Goal: Task Accomplishment & Management: Manage account settings

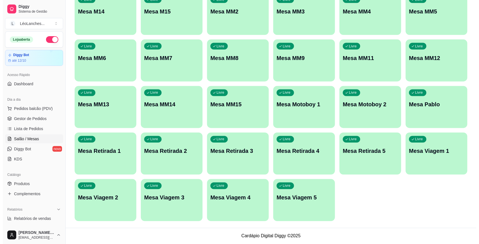
scroll to position [254, 0]
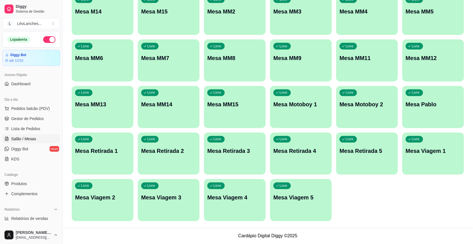
click at [110, 158] on div "Livre Mesa Retirada 1" at bounding box center [103, 150] width 62 height 35
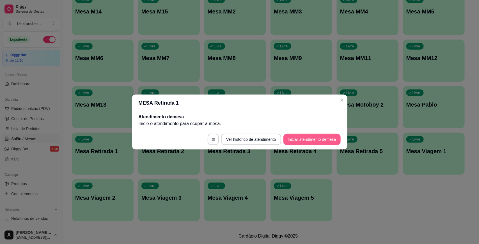
click at [302, 138] on button "Iniciar atendimento de mesa" at bounding box center [311, 139] width 57 height 11
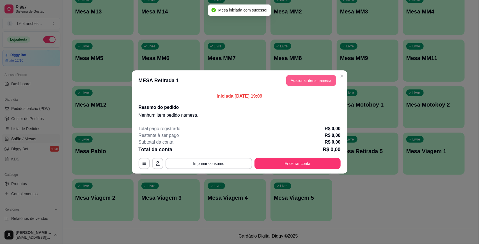
click at [313, 81] on button "Adicionar itens na mesa" at bounding box center [311, 80] width 50 height 11
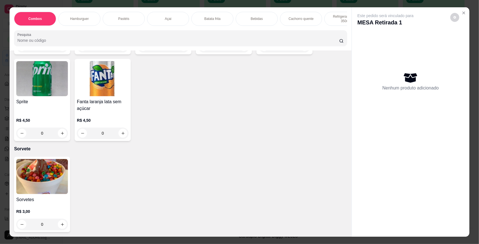
scroll to position [770, 0]
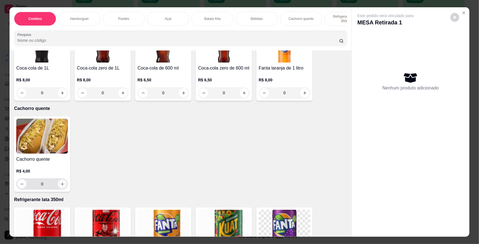
click at [60, 186] on icon "increase-product-quantity" at bounding box center [62, 184] width 4 height 4
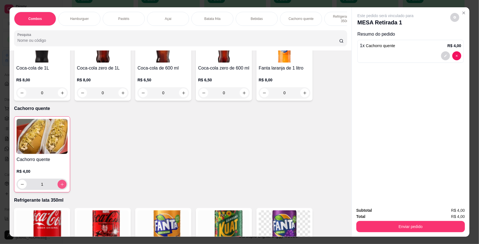
click at [60, 186] on icon "increase-product-quantity" at bounding box center [62, 184] width 4 height 4
type input "3"
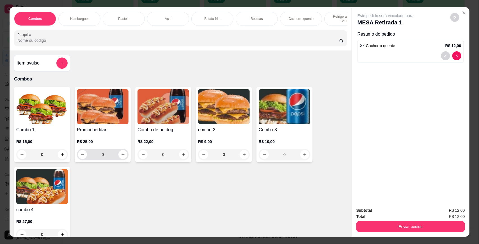
scroll to position [234, 0]
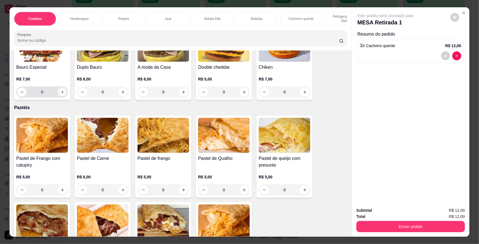
click at [61, 94] on icon "increase-product-quantity" at bounding box center [62, 92] width 4 height 4
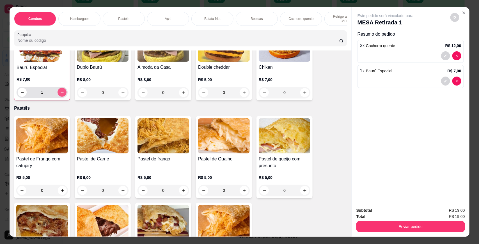
scroll to position [234, 0]
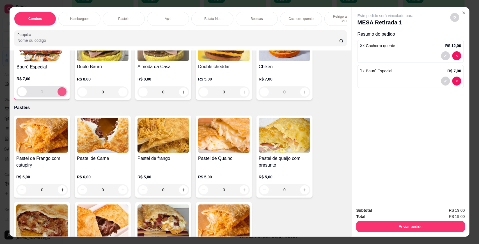
click at [61, 94] on icon "increase-product-quantity" at bounding box center [62, 92] width 4 height 4
type input "2"
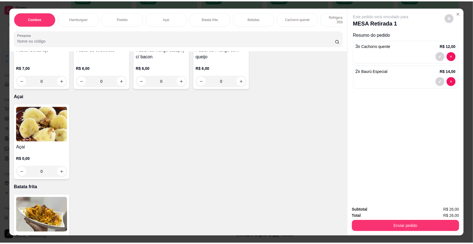
scroll to position [546, 0]
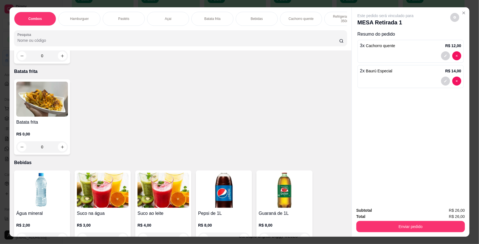
click at [41, 112] on img at bounding box center [42, 99] width 52 height 35
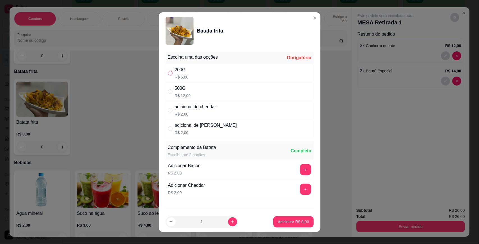
click at [168, 72] on input "" at bounding box center [170, 73] width 4 height 4
radio input "true"
click at [289, 220] on p "Adicionar R$ 6,00" at bounding box center [293, 222] width 31 height 6
type input "1"
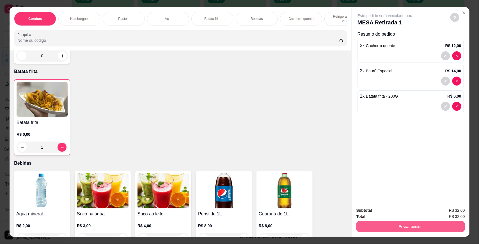
click at [403, 229] on button "Enviar pedido" at bounding box center [410, 226] width 108 height 11
click at [445, 212] on button "Enviar pedido" at bounding box center [450, 212] width 32 height 11
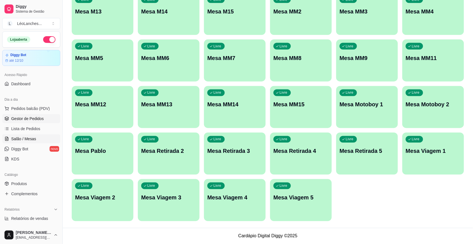
click at [27, 119] on span "Gestor de Pedidos" at bounding box center [27, 119] width 33 height 6
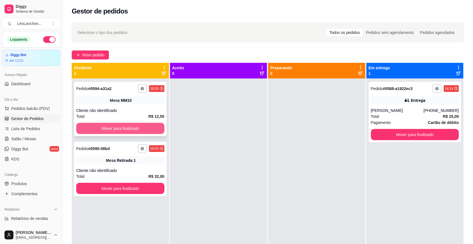
click at [145, 130] on button "Mover para finalizado" at bounding box center [120, 128] width 88 height 11
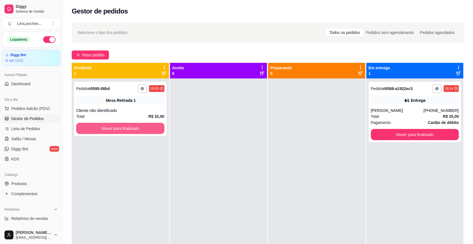
click at [144, 129] on button "Mover para finalizado" at bounding box center [120, 128] width 88 height 11
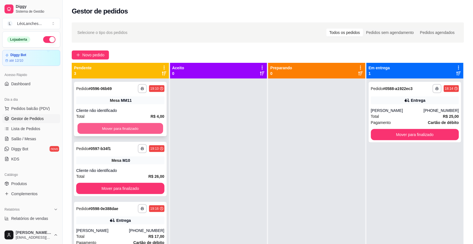
click at [146, 128] on button "Mover para finalizado" at bounding box center [121, 128] width 86 height 11
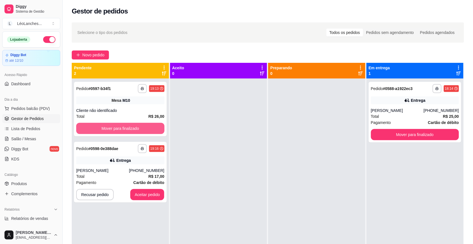
click at [146, 128] on button "Mover para finalizado" at bounding box center [120, 128] width 88 height 11
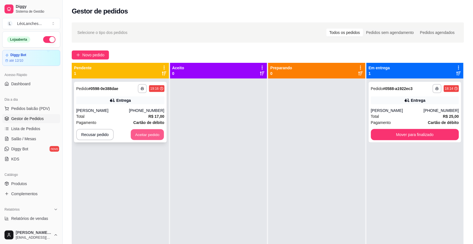
click at [150, 135] on button "Aceitar pedido" at bounding box center [147, 134] width 33 height 11
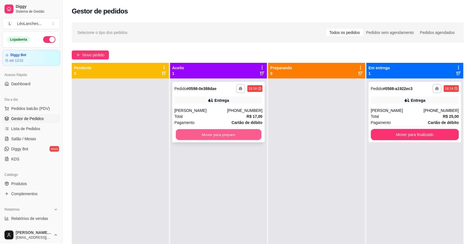
click at [216, 134] on button "Mover para preparo" at bounding box center [219, 134] width 86 height 11
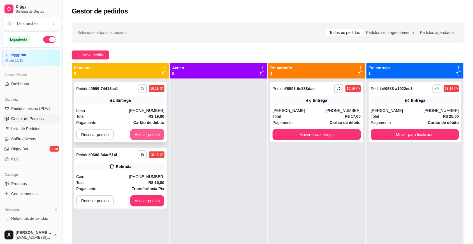
click at [144, 133] on button "Aceitar pedido" at bounding box center [147, 134] width 34 height 11
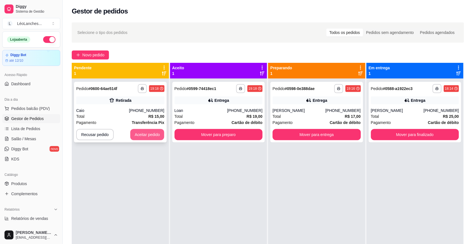
click at [151, 130] on button "Aceitar pedido" at bounding box center [147, 134] width 34 height 11
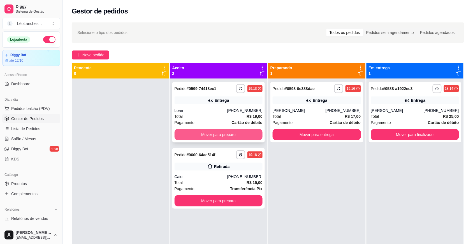
click at [203, 132] on button "Mover para preparo" at bounding box center [219, 134] width 88 height 11
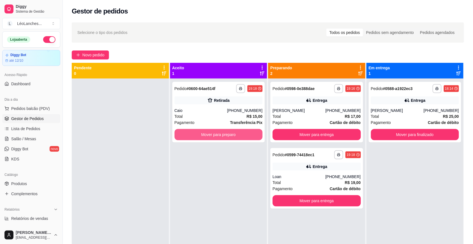
click at [202, 133] on button "Mover para preparo" at bounding box center [219, 134] width 88 height 11
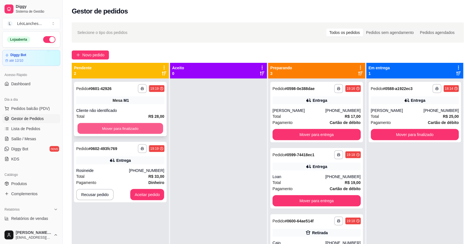
click at [141, 128] on button "Mover para finalizado" at bounding box center [121, 128] width 86 height 11
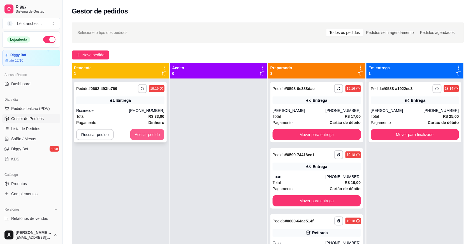
click at [154, 134] on button "Aceitar pedido" at bounding box center [147, 134] width 34 height 11
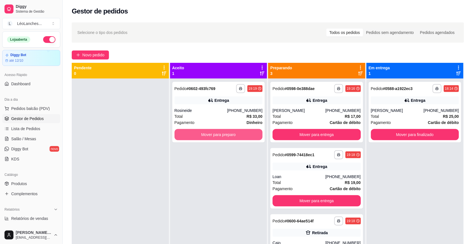
click at [205, 135] on button "Mover para preparo" at bounding box center [219, 134] width 88 height 11
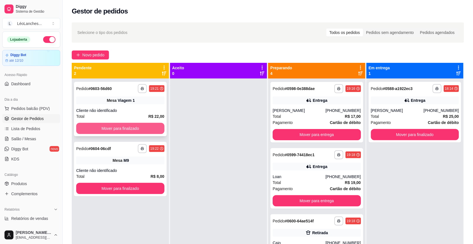
click at [138, 126] on button "Mover para finalizado" at bounding box center [120, 128] width 88 height 11
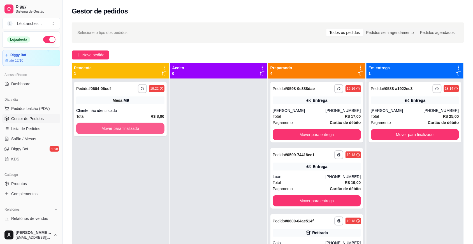
click at [149, 128] on button "Mover para finalizado" at bounding box center [120, 128] width 88 height 11
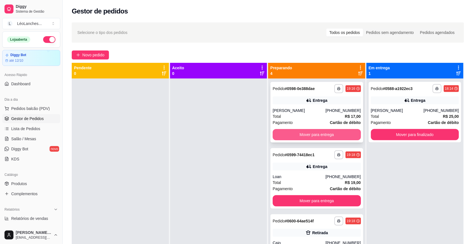
click at [311, 134] on button "Mover para entrega" at bounding box center [317, 134] width 88 height 11
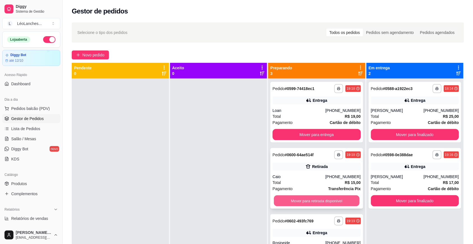
click at [306, 199] on button "Mover para retirada disponível" at bounding box center [317, 200] width 86 height 11
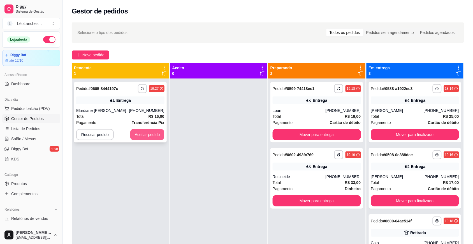
click at [159, 135] on button "Aceitar pedido" at bounding box center [147, 134] width 34 height 11
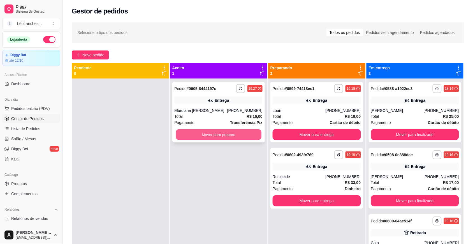
click at [213, 132] on button "Mover para preparo" at bounding box center [219, 134] width 86 height 11
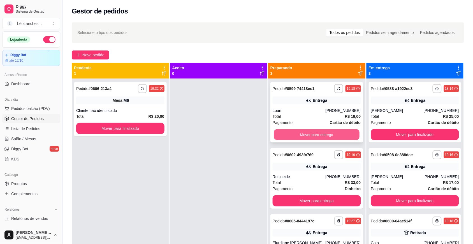
click at [338, 134] on button "Mover para entrega" at bounding box center [317, 134] width 86 height 11
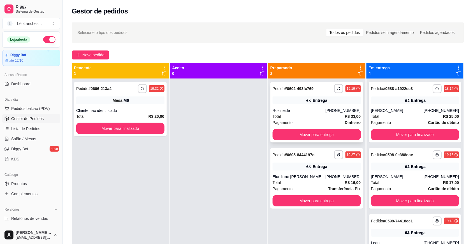
click at [315, 117] on div "Total R$ 33,00" at bounding box center [317, 116] width 88 height 6
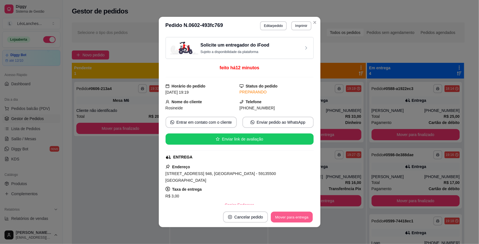
click at [285, 218] on button "Mover para entrega" at bounding box center [292, 217] width 42 height 11
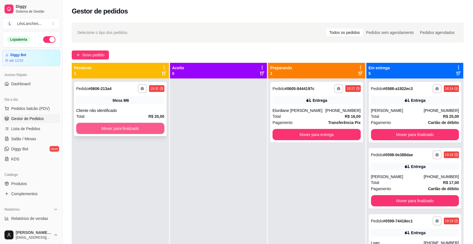
click at [160, 124] on button "Mover para finalizado" at bounding box center [120, 128] width 88 height 11
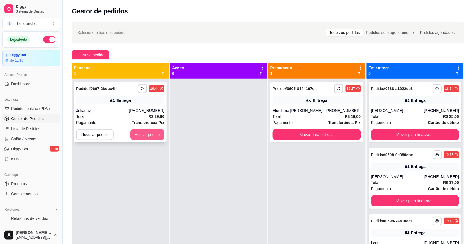
click at [152, 133] on button "Aceitar pedido" at bounding box center [147, 134] width 34 height 11
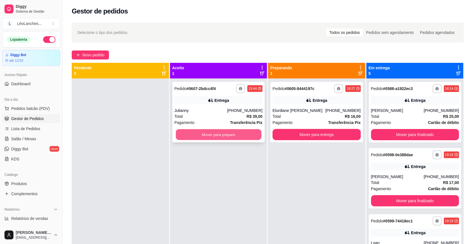
click at [214, 132] on button "Mover para preparo" at bounding box center [219, 134] width 86 height 11
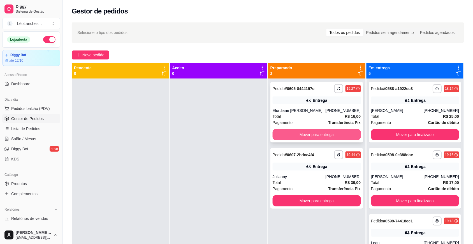
click at [308, 133] on button "Mover para entrega" at bounding box center [317, 134] width 88 height 11
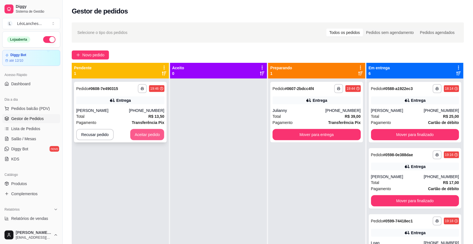
click at [156, 135] on button "Aceitar pedido" at bounding box center [147, 134] width 34 height 11
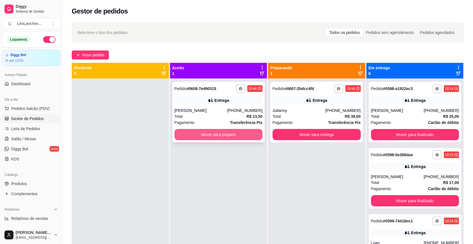
click at [247, 133] on button "Mover para preparo" at bounding box center [219, 134] width 88 height 11
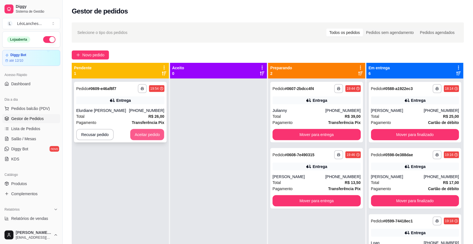
click at [149, 134] on button "Aceitar pedido" at bounding box center [147, 134] width 34 height 11
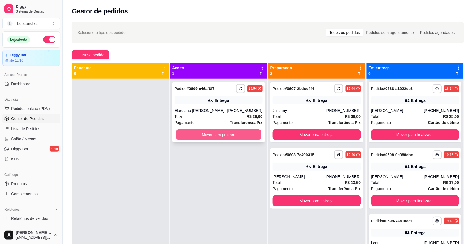
click at [216, 132] on button "Mover para preparo" at bounding box center [219, 134] width 86 height 11
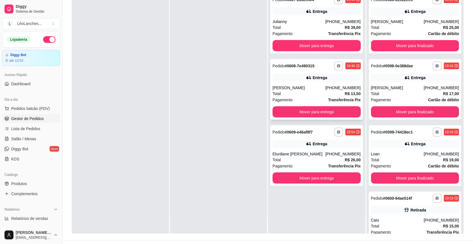
scroll to position [86, 0]
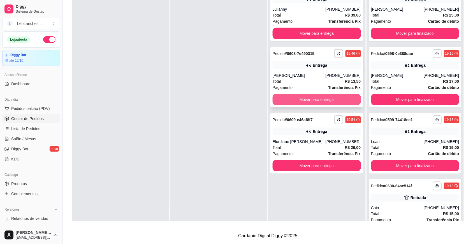
click at [316, 97] on button "Mover para entrega" at bounding box center [317, 99] width 88 height 11
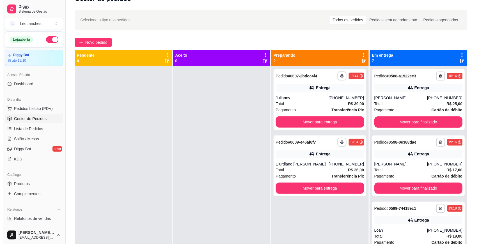
scroll to position [0, 0]
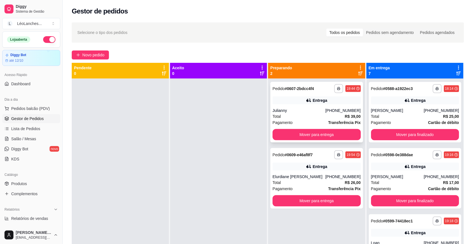
click at [294, 112] on div "Julianny" at bounding box center [299, 111] width 53 height 6
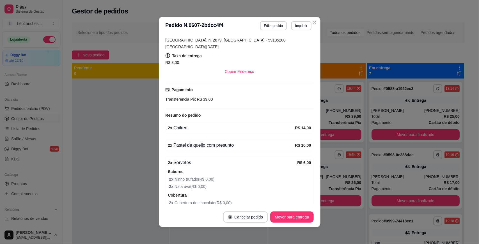
scroll to position [137, 0]
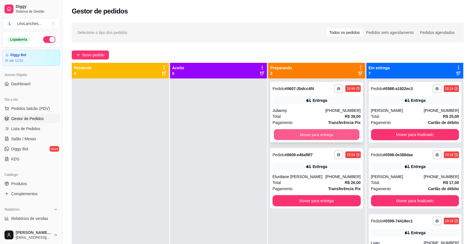
click at [298, 132] on button "Mover para entrega" at bounding box center [317, 134] width 86 height 11
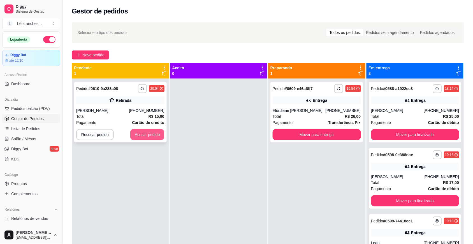
click at [146, 133] on button "Aceitar pedido" at bounding box center [147, 134] width 34 height 11
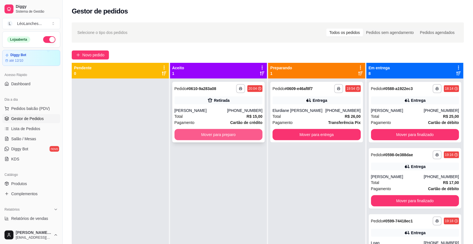
click at [204, 137] on button "Mover para preparo" at bounding box center [219, 134] width 88 height 11
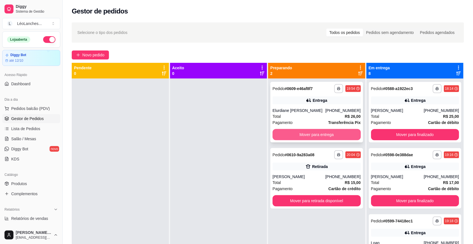
click at [344, 135] on button "Mover para entrega" at bounding box center [317, 134] width 88 height 11
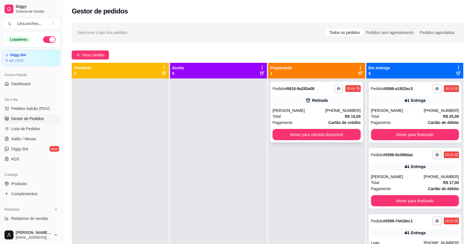
click at [314, 111] on div "[PERSON_NAME]" at bounding box center [299, 111] width 53 height 6
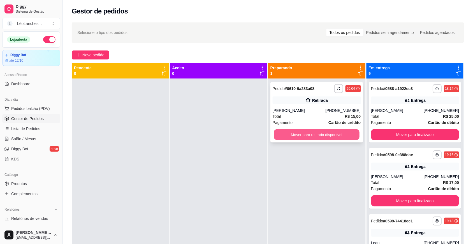
click at [280, 133] on button "Mover para retirada disponível" at bounding box center [317, 134] width 86 height 11
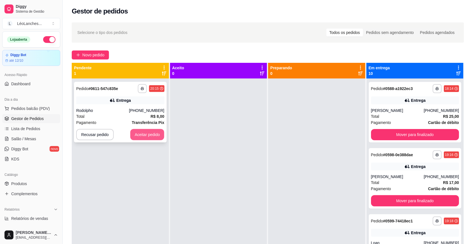
click at [146, 135] on button "Aceitar pedido" at bounding box center [147, 134] width 34 height 11
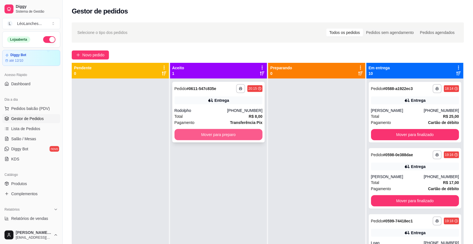
click at [194, 134] on button "Mover para preparo" at bounding box center [219, 134] width 88 height 11
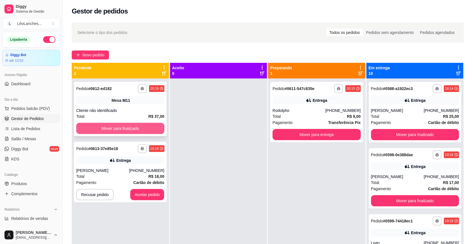
click at [139, 127] on button "Mover para finalizado" at bounding box center [120, 128] width 88 height 11
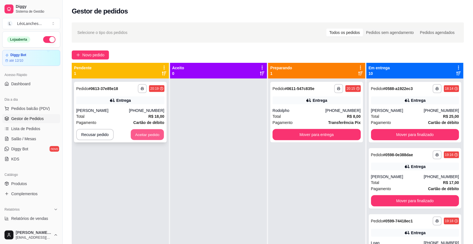
click at [151, 132] on button "Aceitar pedido" at bounding box center [147, 134] width 33 height 11
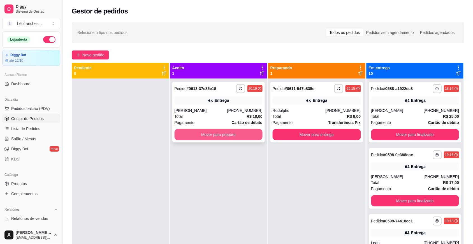
click at [220, 133] on button "Mover para preparo" at bounding box center [219, 134] width 88 height 11
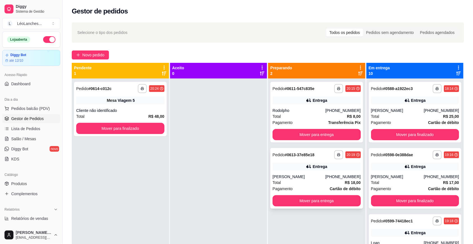
click at [305, 178] on div "[PERSON_NAME]" at bounding box center [299, 177] width 53 height 6
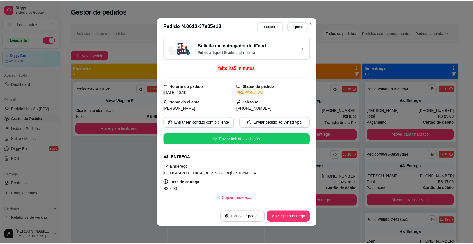
scroll to position [154, 0]
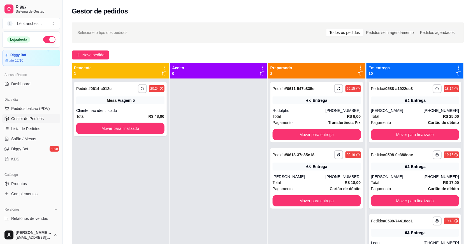
click at [42, 177] on div "Catálogo" at bounding box center [31, 174] width 58 height 9
click at [41, 182] on link "Produtos" at bounding box center [31, 183] width 58 height 9
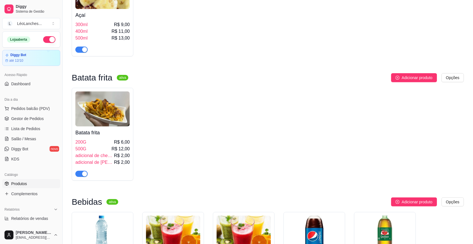
scroll to position [1213, 0]
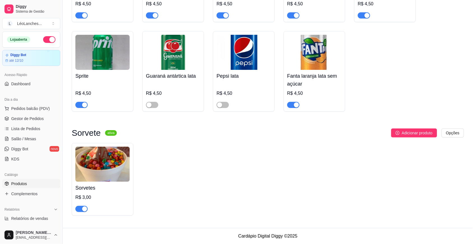
click at [83, 209] on div "button" at bounding box center [84, 208] width 5 height 5
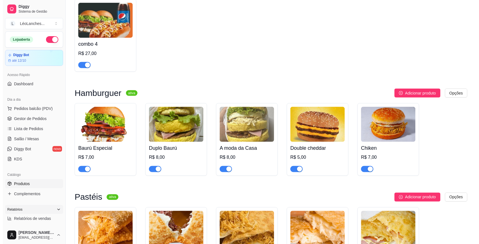
scroll to position [0, 0]
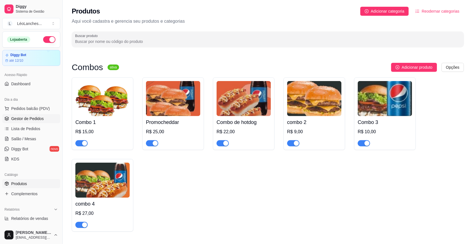
click at [42, 121] on span "Gestor de Pedidos" at bounding box center [27, 119] width 33 height 6
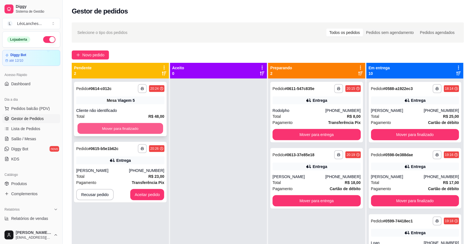
click at [93, 128] on button "Mover para finalizado" at bounding box center [121, 128] width 86 height 11
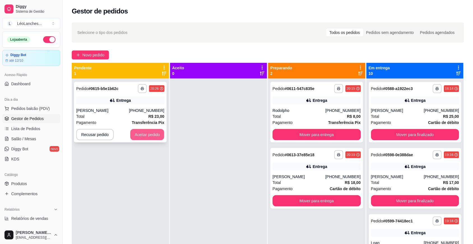
click at [142, 136] on button "Aceitar pedido" at bounding box center [147, 134] width 34 height 11
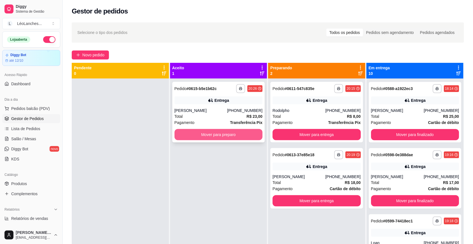
click at [251, 134] on button "Mover para preparo" at bounding box center [219, 134] width 88 height 11
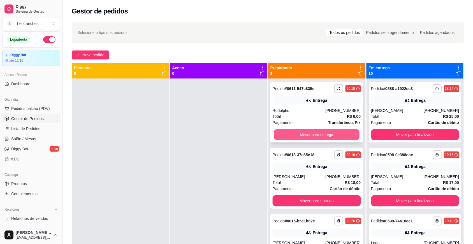
click at [304, 134] on button "Mover para entrega" at bounding box center [317, 134] width 86 height 11
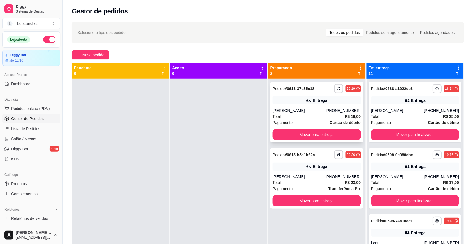
click at [297, 116] on div "Total R$ 18,00" at bounding box center [317, 116] width 88 height 6
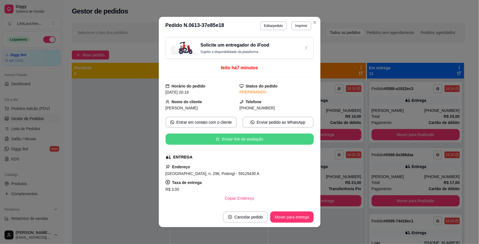
scroll to position [154, 0]
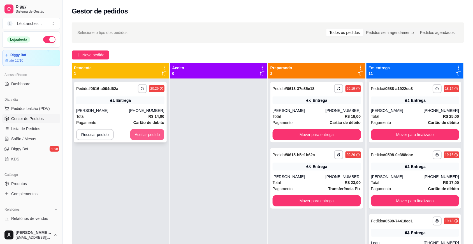
click at [155, 130] on button "Aceitar pedido" at bounding box center [147, 134] width 34 height 11
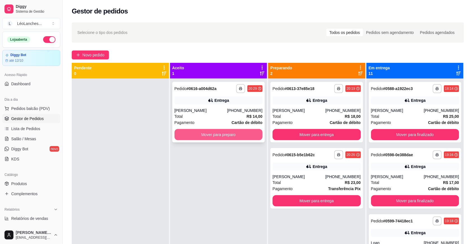
click at [201, 137] on button "Mover para preparo" at bounding box center [219, 134] width 88 height 11
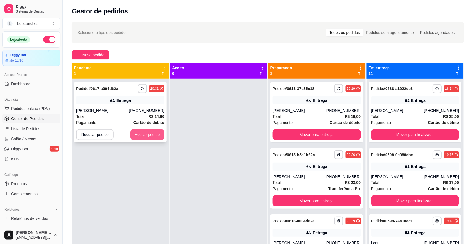
click at [138, 135] on button "Aceitar pedido" at bounding box center [147, 134] width 34 height 11
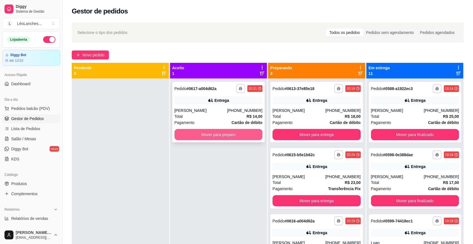
click at [215, 132] on button "Mover para preparo" at bounding box center [219, 134] width 88 height 11
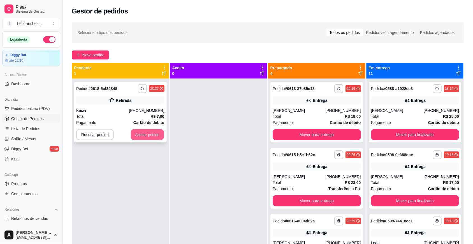
click at [147, 139] on button "Aceitar pedido" at bounding box center [147, 134] width 33 height 11
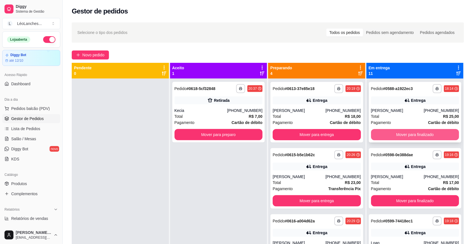
click at [382, 135] on button "Mover para finalizado" at bounding box center [415, 134] width 88 height 11
click at [385, 135] on button "Mover para finalizado" at bounding box center [415, 134] width 88 height 11
click at [384, 135] on button "Mover para finalizado" at bounding box center [415, 134] width 88 height 11
click at [384, 135] on button "Mover para finalizado" at bounding box center [415, 134] width 86 height 11
click at [384, 135] on button "Mover para finalizado" at bounding box center [415, 134] width 88 height 11
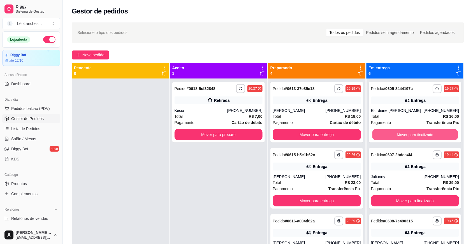
click at [384, 135] on button "Mover para finalizado" at bounding box center [415, 134] width 86 height 11
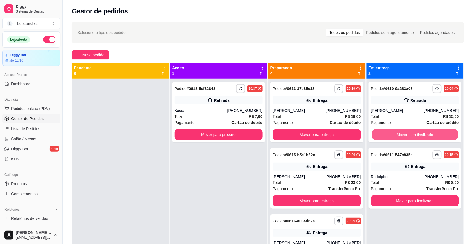
click at [384, 135] on button "Mover para finalizado" at bounding box center [415, 134] width 86 height 11
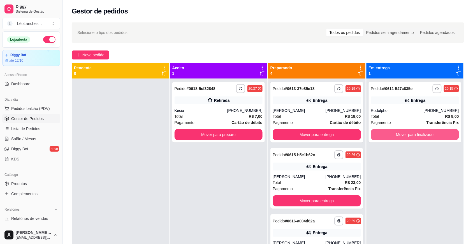
click at [384, 135] on button "Mover para finalizado" at bounding box center [415, 134] width 88 height 11
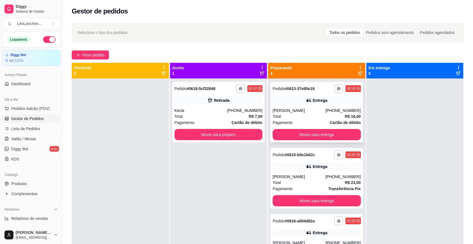
click at [318, 116] on div "Total R$ 18,00" at bounding box center [317, 116] width 88 height 6
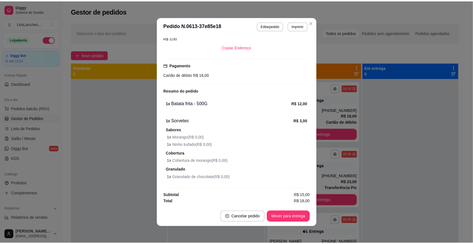
scroll to position [1, 0]
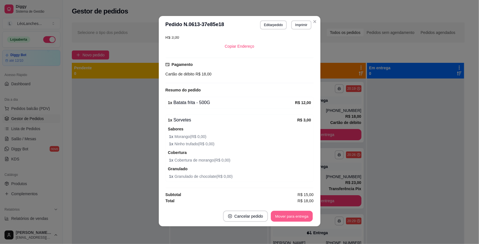
click at [299, 215] on button "Mover para entrega" at bounding box center [292, 216] width 42 height 11
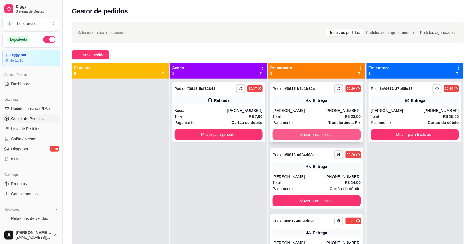
click at [351, 137] on button "Mover para entrega" at bounding box center [317, 134] width 88 height 11
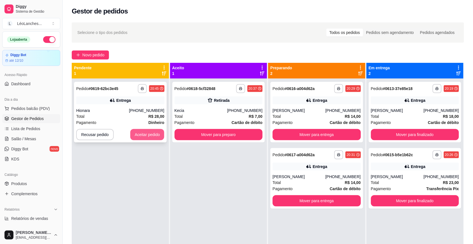
click at [149, 135] on button "Aceitar pedido" at bounding box center [147, 134] width 34 height 11
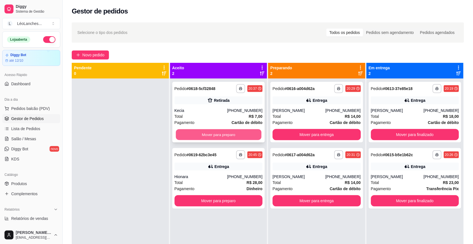
click at [223, 135] on button "Mover para preparo" at bounding box center [219, 134] width 86 height 11
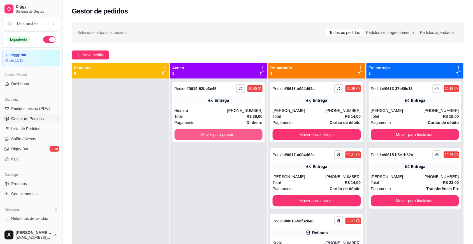
click at [223, 135] on button "Mover para preparo" at bounding box center [219, 134] width 88 height 11
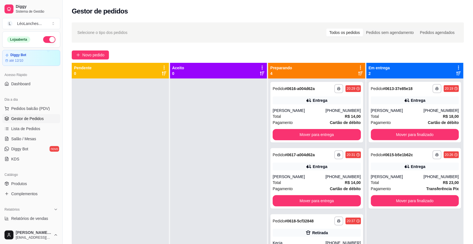
click at [291, 232] on div "Retirada" at bounding box center [317, 233] width 88 height 8
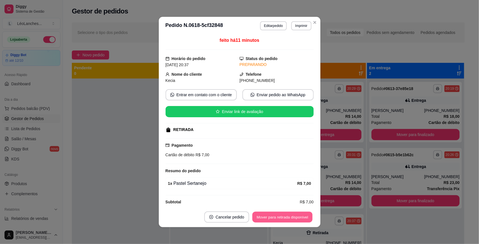
click at [304, 219] on button "Mover para retirada disponível" at bounding box center [282, 217] width 60 height 11
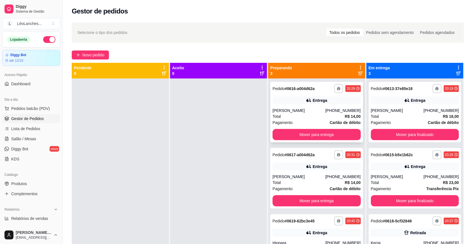
click at [312, 121] on div "Pagamento Cartão de débito" at bounding box center [317, 122] width 88 height 6
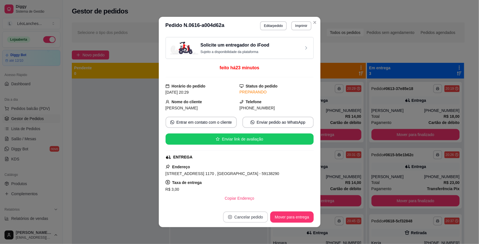
click at [243, 219] on button "Cancelar pedido" at bounding box center [245, 216] width 45 height 11
click at [255, 198] on button "Sim" at bounding box center [259, 202] width 22 height 11
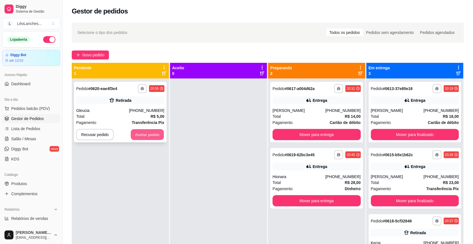
click at [156, 135] on button "Aceitar pedido" at bounding box center [147, 134] width 33 height 11
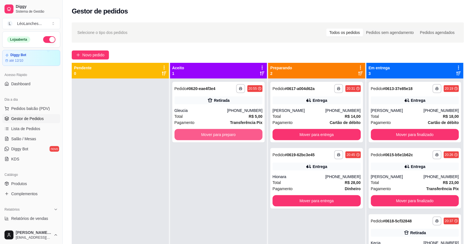
click at [232, 132] on button "Mover para preparo" at bounding box center [219, 134] width 88 height 11
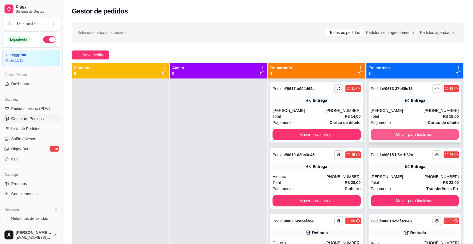
click at [413, 134] on button "Mover para finalizado" at bounding box center [415, 134] width 88 height 11
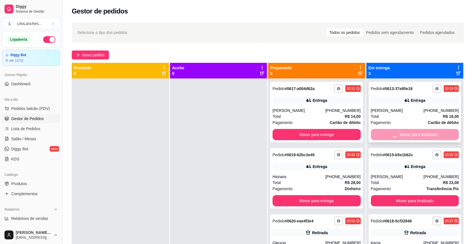
click at [413, 134] on div "Mover para finalizado" at bounding box center [415, 134] width 88 height 11
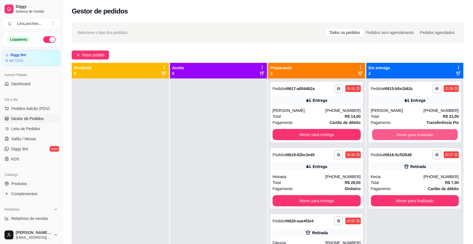
click at [413, 134] on button "Mover para finalizado" at bounding box center [415, 134] width 86 height 11
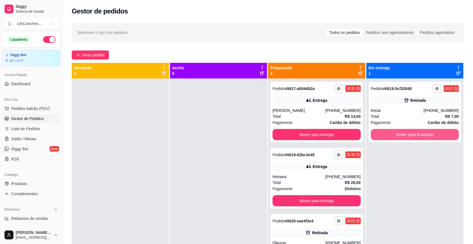
click at [413, 134] on button "Mover para finalizado" at bounding box center [415, 134] width 88 height 11
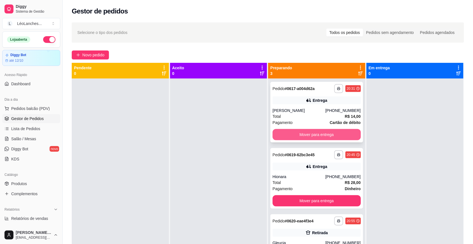
click at [316, 135] on button "Mover para entrega" at bounding box center [317, 134] width 88 height 11
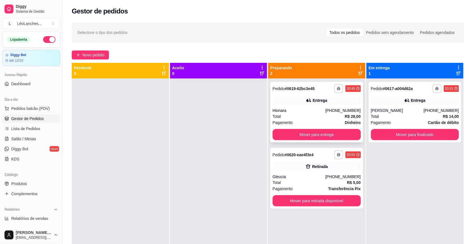
click at [320, 114] on div "Total R$ 28,00" at bounding box center [317, 116] width 88 height 6
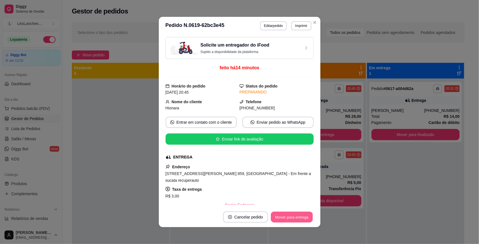
click at [297, 214] on button "Mover para entrega" at bounding box center [292, 217] width 42 height 11
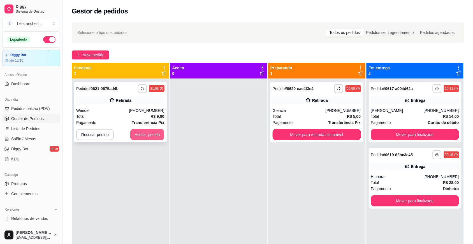
click at [149, 137] on button "Aceitar pedido" at bounding box center [147, 134] width 34 height 11
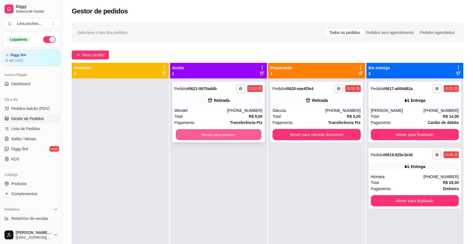
click at [247, 135] on button "Mover para preparo" at bounding box center [219, 134] width 86 height 11
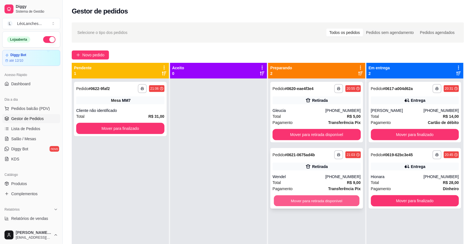
click at [329, 198] on button "Mover para retirada disponível" at bounding box center [317, 200] width 86 height 11
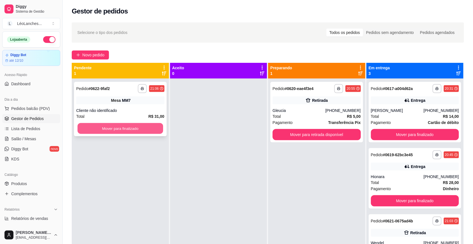
click at [158, 125] on button "Mover para finalizado" at bounding box center [121, 128] width 86 height 11
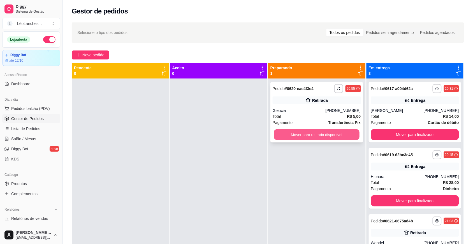
click at [327, 135] on button "Mover para retirada disponível" at bounding box center [317, 134] width 86 height 11
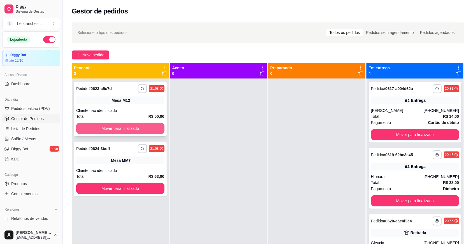
click at [144, 130] on button "Mover para finalizado" at bounding box center [120, 128] width 88 height 11
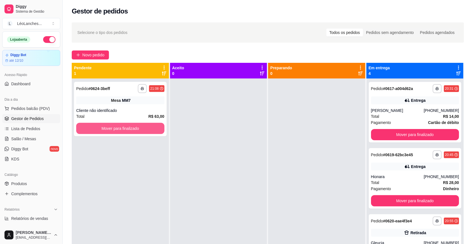
click at [147, 131] on button "Mover para finalizado" at bounding box center [120, 128] width 88 height 11
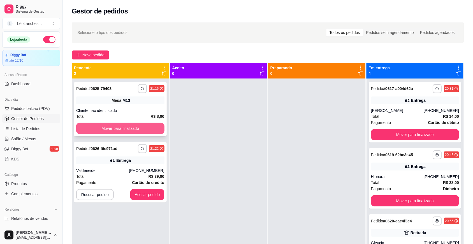
click at [155, 127] on button "Mover para finalizado" at bounding box center [120, 128] width 88 height 11
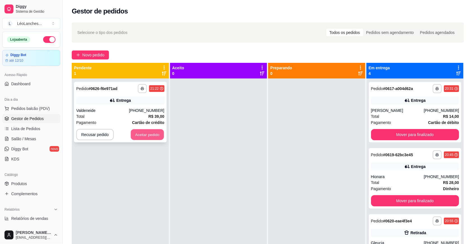
click at [159, 130] on button "Aceitar pedido" at bounding box center [147, 134] width 33 height 11
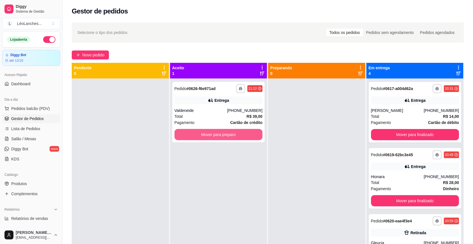
click at [197, 137] on button "Mover para preparo" at bounding box center [219, 134] width 88 height 11
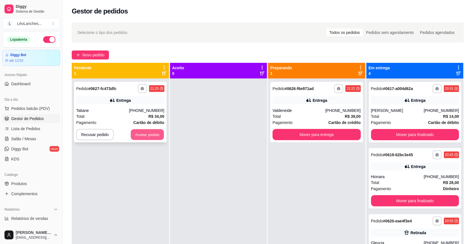
click at [156, 132] on button "Aceitar pedido" at bounding box center [147, 134] width 33 height 11
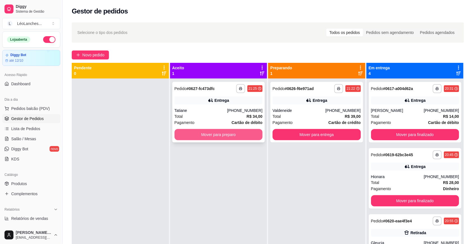
click at [236, 131] on button "Mover para preparo" at bounding box center [219, 134] width 88 height 11
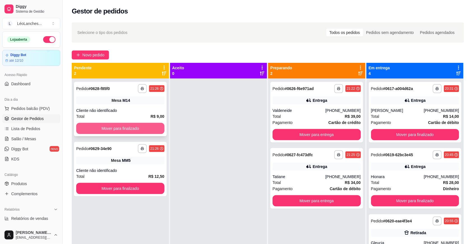
click at [149, 129] on button "Mover para finalizado" at bounding box center [120, 128] width 88 height 11
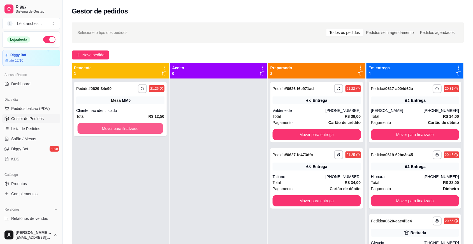
click at [149, 129] on button "Mover para finalizado" at bounding box center [121, 128] width 86 height 11
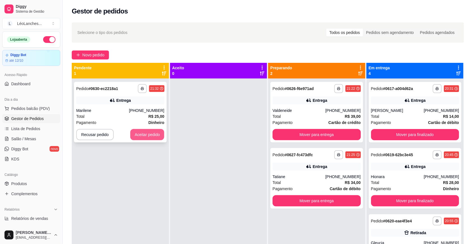
click at [146, 133] on button "Aceitar pedido" at bounding box center [147, 134] width 34 height 11
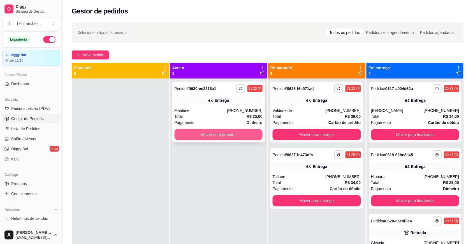
click at [193, 135] on button "Mover para preparo" at bounding box center [219, 134] width 88 height 11
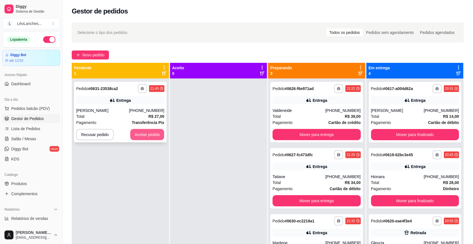
click at [140, 131] on button "Aceitar pedido" at bounding box center [147, 134] width 34 height 11
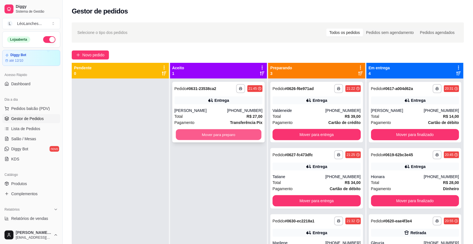
click at [236, 135] on button "Mover para preparo" at bounding box center [219, 134] width 86 height 11
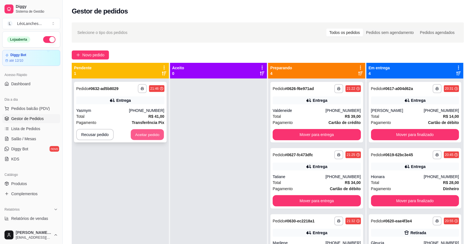
click at [157, 131] on button "Aceitar pedido" at bounding box center [147, 134] width 33 height 11
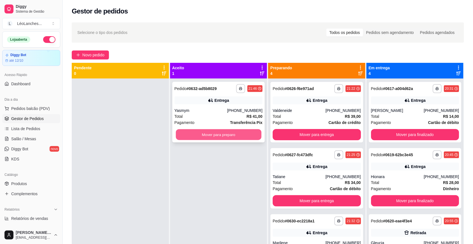
click at [202, 133] on button "Mover para preparo" at bounding box center [219, 134] width 86 height 11
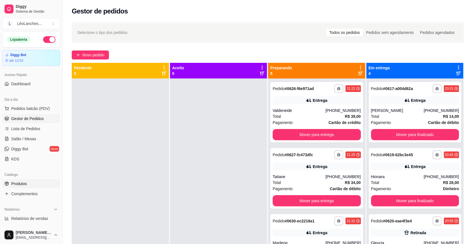
click at [28, 184] on link "Produtos" at bounding box center [31, 183] width 58 height 9
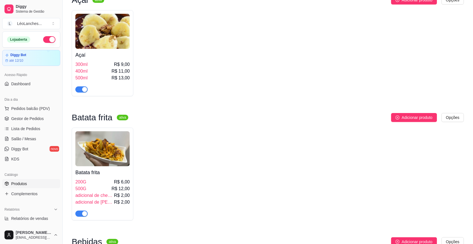
scroll to position [701, 0]
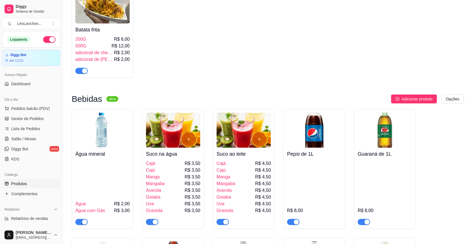
click at [289, 225] on span "button" at bounding box center [293, 222] width 12 height 6
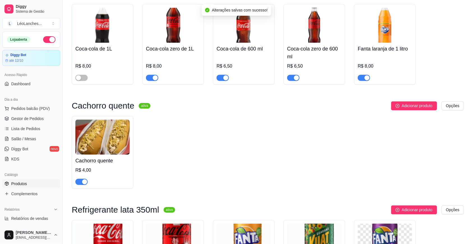
click at [153, 80] on div "button" at bounding box center [155, 77] width 5 height 5
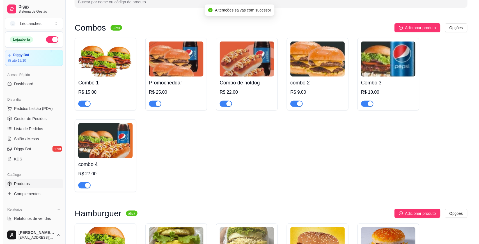
scroll to position [0, 0]
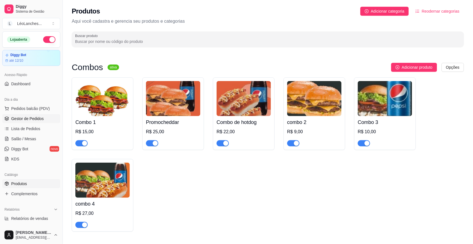
click at [20, 121] on span "Gestor de Pedidos" at bounding box center [27, 119] width 33 height 6
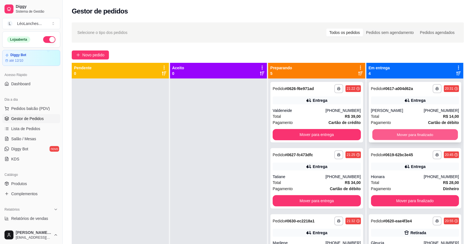
click at [428, 131] on button "Mover para finalizado" at bounding box center [415, 134] width 86 height 11
click at [424, 132] on button "Mover para finalizado" at bounding box center [415, 134] width 88 height 11
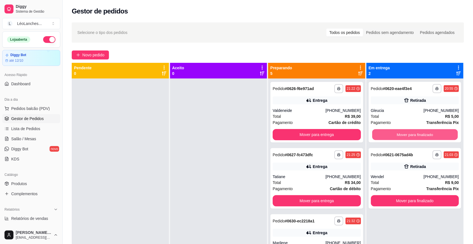
click at [424, 132] on button "Mover para finalizado" at bounding box center [415, 134] width 86 height 11
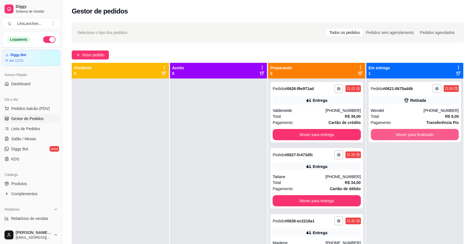
click at [424, 132] on button "Mover para finalizado" at bounding box center [415, 134] width 88 height 11
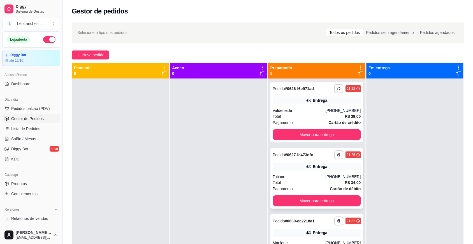
click at [317, 189] on div "Pagamento Cartão de débito" at bounding box center [317, 189] width 88 height 6
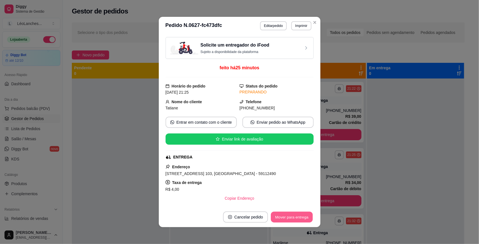
click at [290, 213] on button "Mover para entrega" at bounding box center [292, 217] width 42 height 11
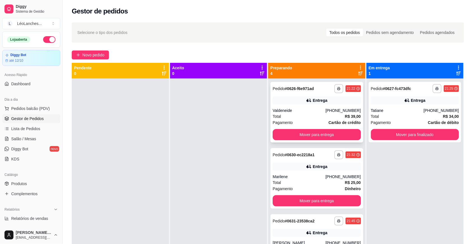
click at [297, 116] on div "Total R$ 39,00" at bounding box center [317, 116] width 88 height 6
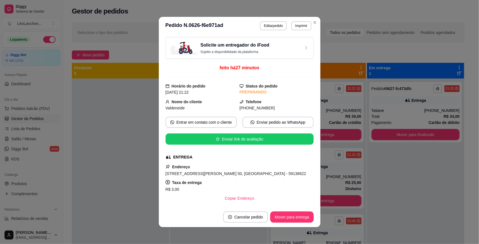
scroll to position [151, 0]
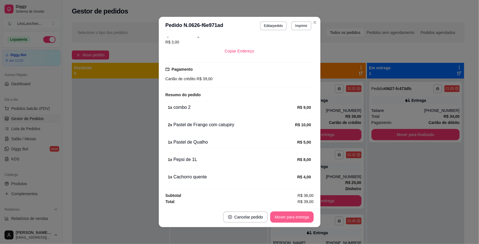
click at [292, 219] on button "Mover para entrega" at bounding box center [291, 216] width 43 height 11
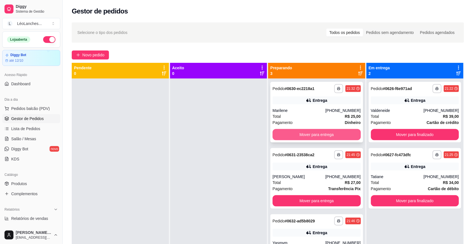
click at [317, 134] on button "Mover para entrega" at bounding box center [317, 134] width 88 height 11
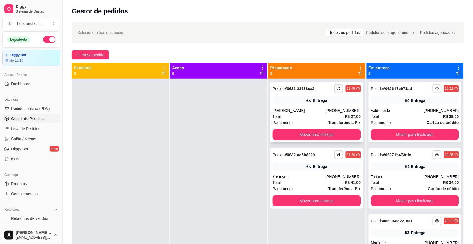
click at [309, 119] on div "Total R$ 27,00" at bounding box center [317, 116] width 88 height 6
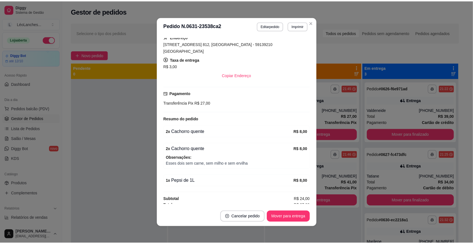
scroll to position [0, 0]
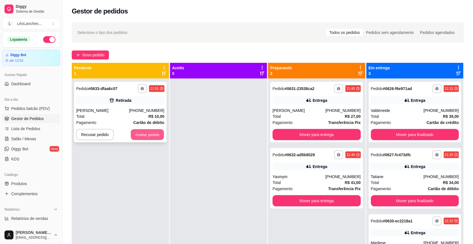
click at [151, 132] on button "Aceitar pedido" at bounding box center [147, 134] width 33 height 11
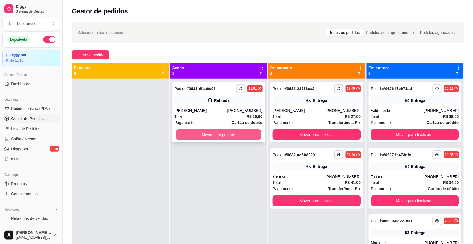
click at [200, 133] on button "Mover para preparo" at bounding box center [219, 134] width 86 height 11
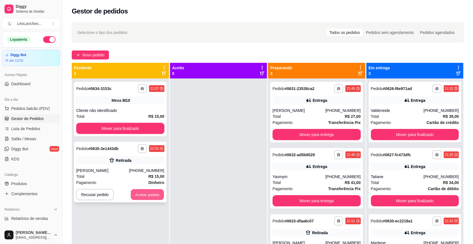
click at [149, 195] on button "Aceitar pedido" at bounding box center [147, 194] width 33 height 11
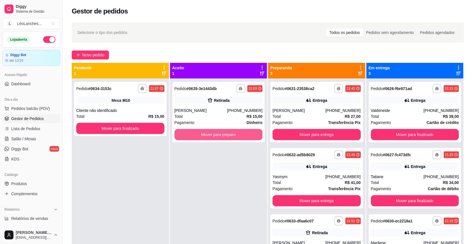
click at [234, 132] on button "Mover para preparo" at bounding box center [219, 134] width 88 height 11
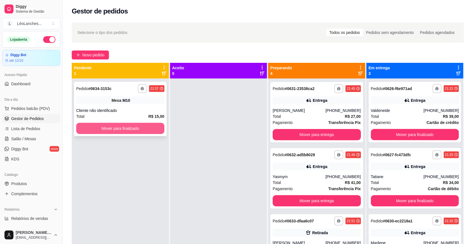
click at [151, 129] on button "Mover para finalizado" at bounding box center [120, 128] width 88 height 11
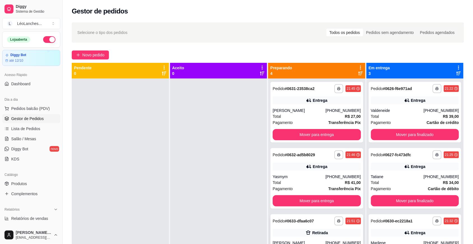
click at [309, 236] on div "Retirada" at bounding box center [317, 233] width 88 height 8
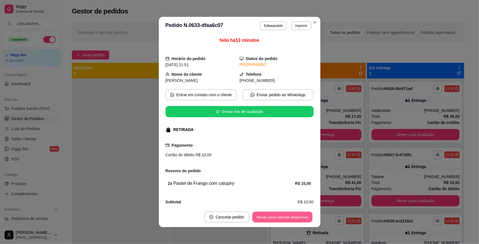
click at [289, 215] on button "Mover para retirada disponível" at bounding box center [282, 217] width 60 height 11
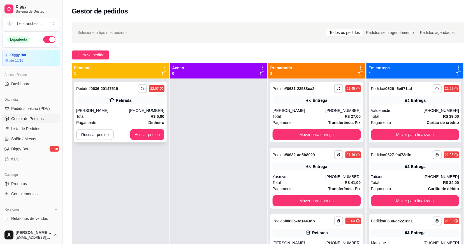
click at [113, 123] on div "Pagamento Dinheiro" at bounding box center [120, 122] width 88 height 6
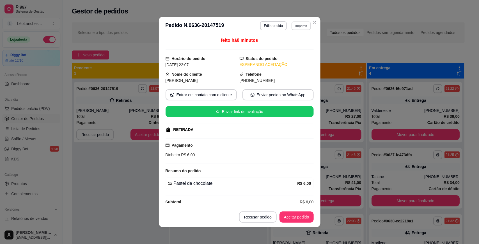
click at [305, 25] on button "Imprimir" at bounding box center [300, 25] width 19 height 9
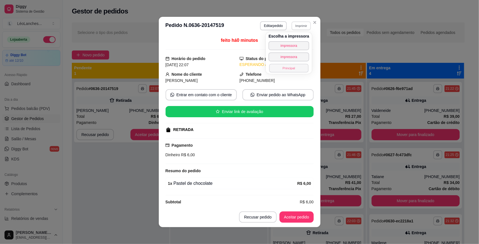
click at [291, 69] on button "Principal" at bounding box center [288, 68] width 39 height 9
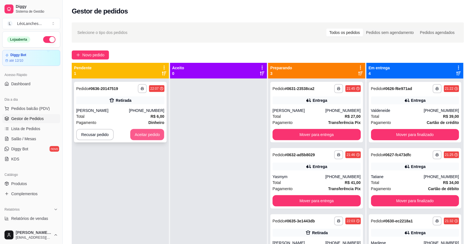
click at [155, 132] on button "Aceitar pedido" at bounding box center [147, 134] width 34 height 11
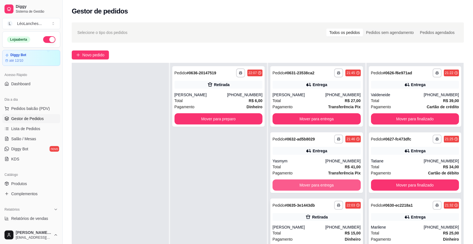
scroll to position [86, 0]
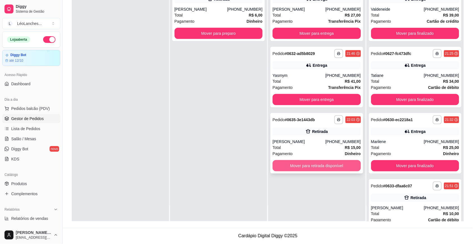
click at [313, 165] on button "Mover para retirada disponível" at bounding box center [317, 165] width 88 height 11
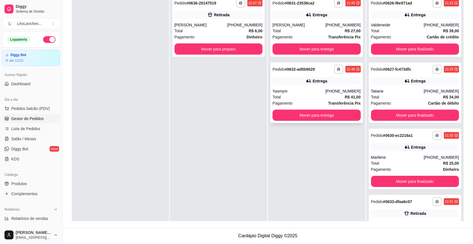
scroll to position [0, 0]
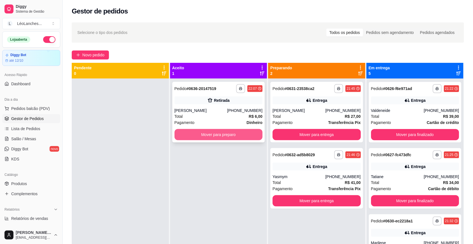
click at [236, 133] on button "Mover para preparo" at bounding box center [219, 134] width 88 height 11
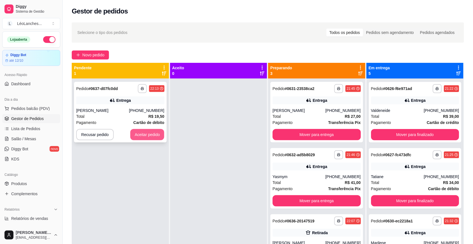
click at [151, 136] on button "Aceitar pedido" at bounding box center [147, 134] width 34 height 11
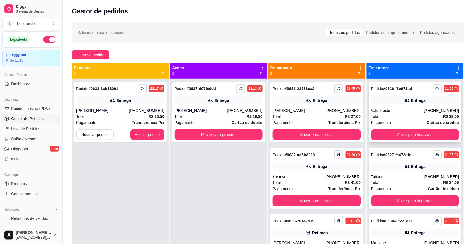
click at [390, 119] on div "Pagamento Cartão de crédito" at bounding box center [415, 122] width 88 height 6
click at [161, 135] on button "Aceitar pedido" at bounding box center [147, 134] width 33 height 11
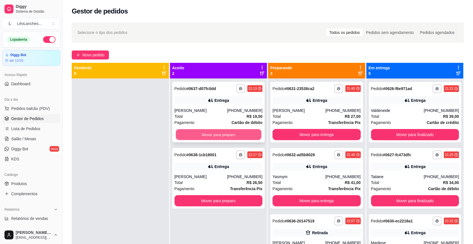
click at [231, 137] on button "Mover para preparo" at bounding box center [219, 134] width 86 height 11
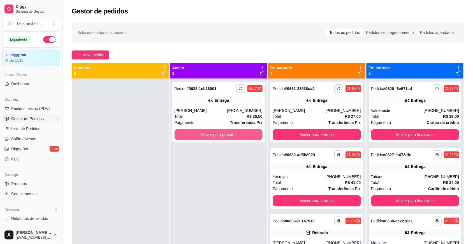
click at [231, 138] on button "Mover para preparo" at bounding box center [219, 134] width 88 height 11
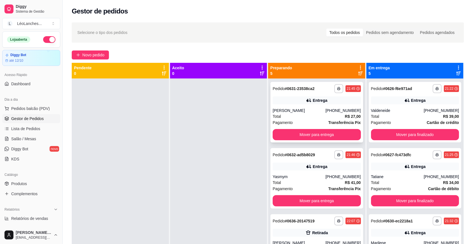
click at [311, 113] on div "[PERSON_NAME]" at bounding box center [299, 111] width 53 height 6
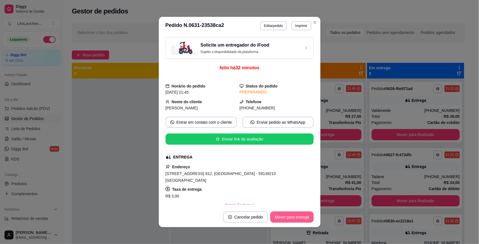
click at [297, 216] on button "Mover para entrega" at bounding box center [291, 216] width 43 height 11
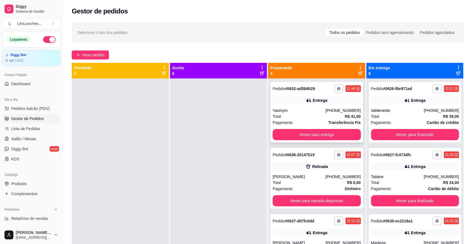
click at [314, 124] on div "Pagamento Transferência Pix" at bounding box center [317, 122] width 88 height 6
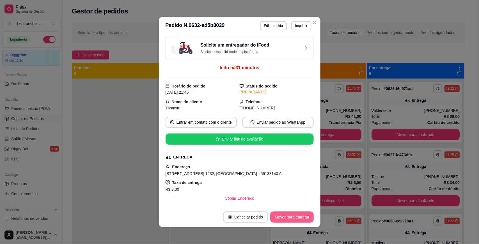
click at [302, 216] on button "Mover para entrega" at bounding box center [291, 216] width 43 height 11
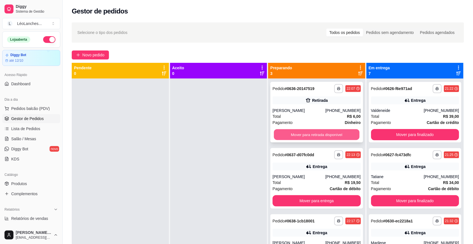
click at [307, 130] on button "Mover para retirada disponível" at bounding box center [317, 134] width 86 height 11
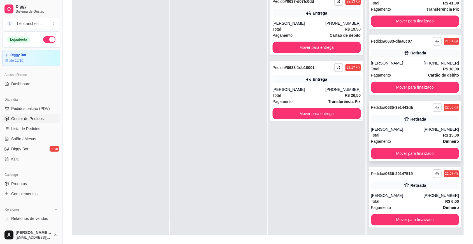
scroll to position [86, 0]
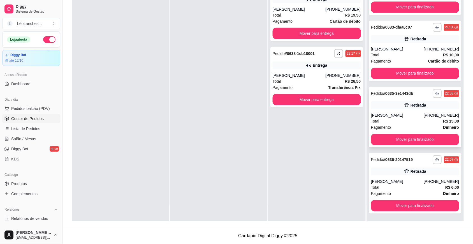
click at [400, 121] on div "Total R$ 15,00" at bounding box center [415, 121] width 88 height 6
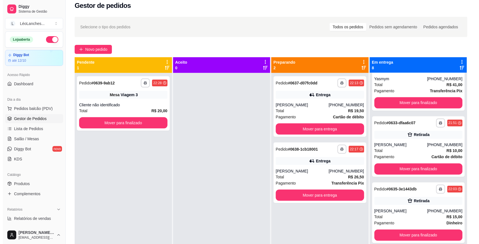
scroll to position [0, 0]
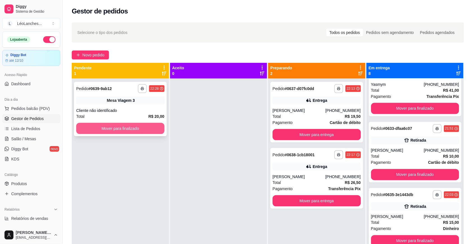
click at [137, 123] on button "Mover para finalizado" at bounding box center [120, 128] width 88 height 11
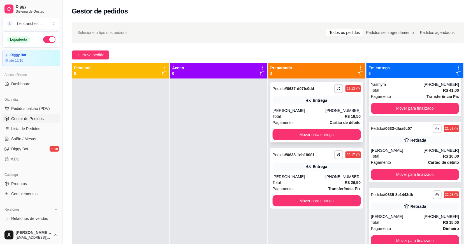
click at [309, 119] on div "Pagamento Cartão de débito" at bounding box center [317, 122] width 88 height 6
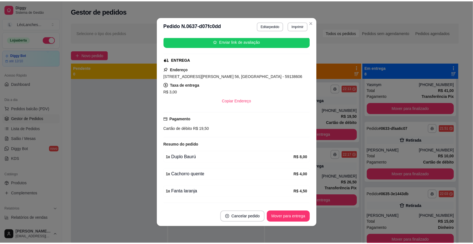
scroll to position [115, 0]
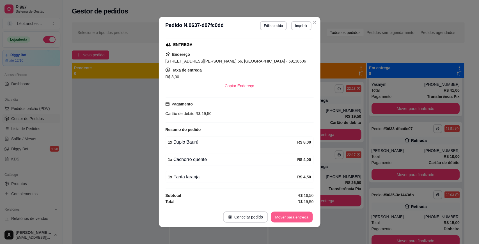
click at [281, 216] on button "Mover para entrega" at bounding box center [292, 217] width 42 height 11
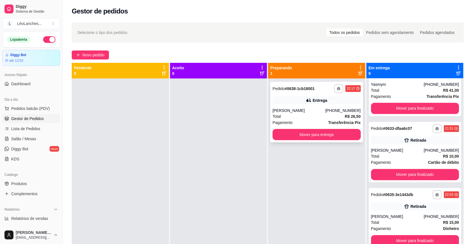
click at [302, 125] on div "Pagamento Transferência Pix" at bounding box center [317, 122] width 88 height 6
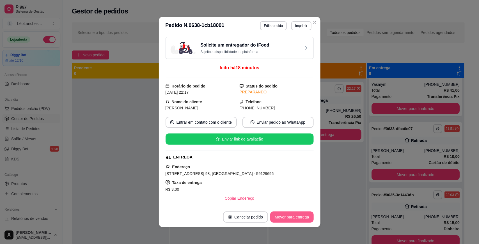
click at [299, 218] on button "Mover para entrega" at bounding box center [291, 216] width 43 height 11
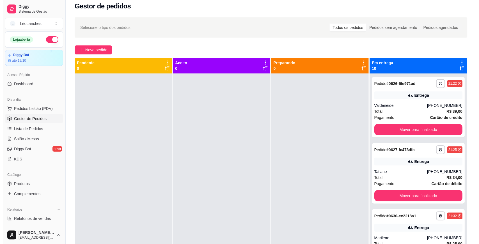
scroll to position [0, 0]
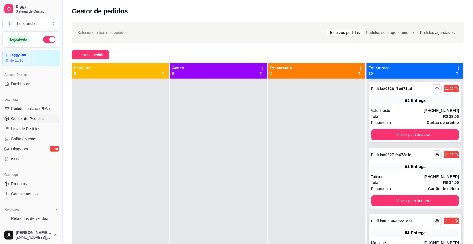
click at [404, 240] on div "Marilene" at bounding box center [397, 243] width 53 height 6
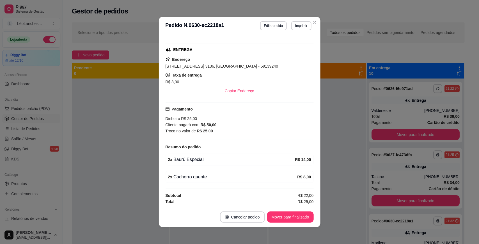
scroll to position [1, 0]
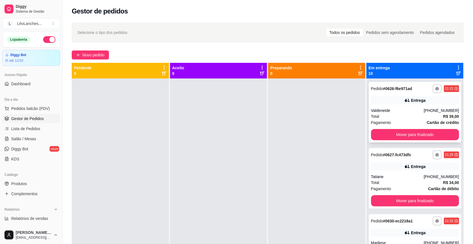
click at [403, 118] on div "Total R$ 39,00" at bounding box center [415, 116] width 88 height 6
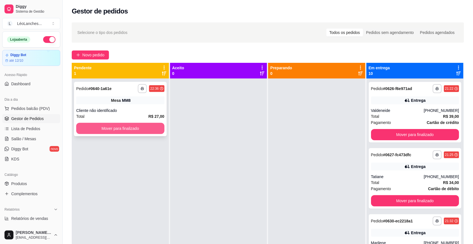
click at [95, 126] on button "Mover para finalizado" at bounding box center [120, 128] width 88 height 11
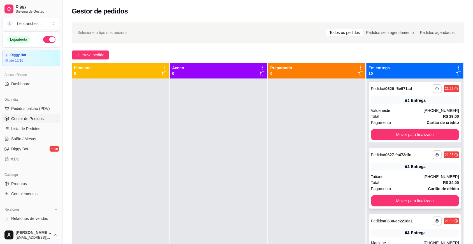
click at [408, 183] on div "Total R$ 34,00" at bounding box center [415, 182] width 88 height 6
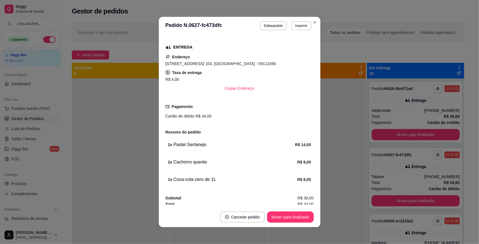
scroll to position [115, 0]
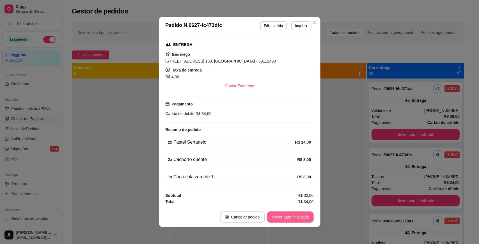
click at [283, 216] on button "Mover para finalizado" at bounding box center [290, 216] width 47 height 11
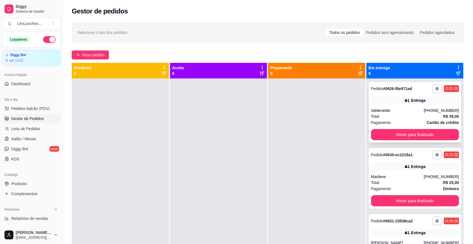
click at [401, 113] on div "Valdeneide" at bounding box center [397, 111] width 53 height 6
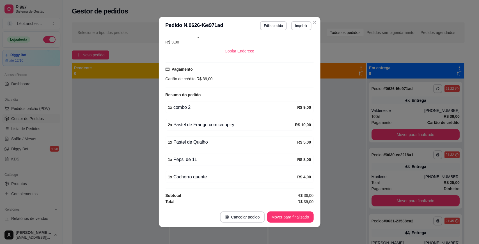
scroll to position [1, 0]
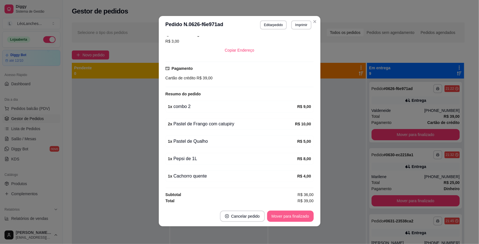
click at [298, 213] on button "Mover para finalizado" at bounding box center [290, 216] width 47 height 11
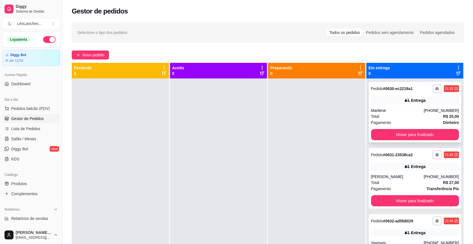
click at [399, 114] on div "Total R$ 25,00" at bounding box center [415, 116] width 88 height 6
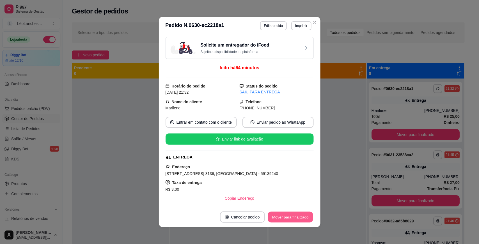
click at [292, 212] on button "Mover para finalizado" at bounding box center [289, 217] width 45 height 11
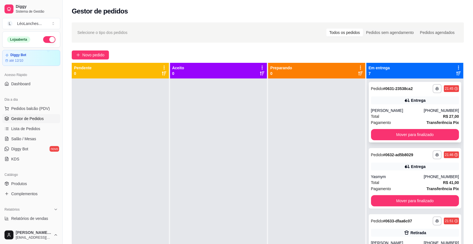
click at [396, 116] on div "Total R$ 27,00" at bounding box center [415, 116] width 88 height 6
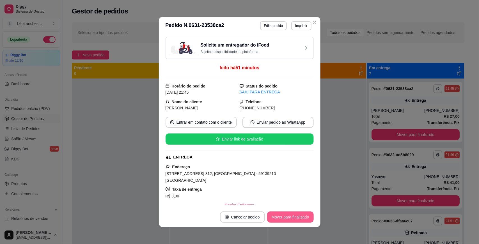
click at [305, 214] on button "Mover para finalizado" at bounding box center [290, 216] width 47 height 11
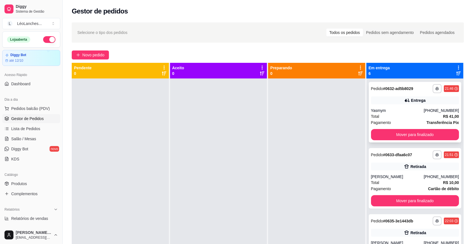
click at [404, 124] on div "Pagamento Transferência Pix" at bounding box center [415, 122] width 88 height 6
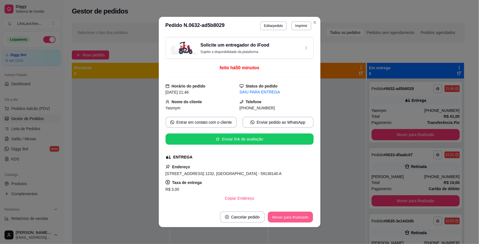
click at [303, 217] on button "Mover para finalizado" at bounding box center [289, 217] width 45 height 11
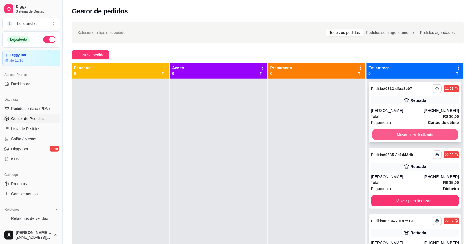
click at [399, 138] on button "Mover para finalizado" at bounding box center [415, 134] width 86 height 11
click at [398, 134] on button "Mover para finalizado" at bounding box center [415, 134] width 88 height 11
click at [398, 134] on button "Mover para finalizado" at bounding box center [415, 134] width 86 height 11
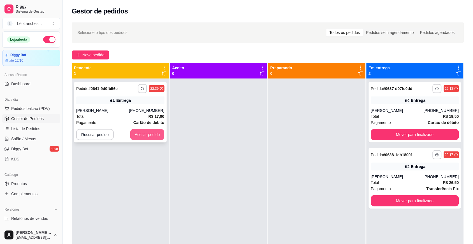
click at [145, 133] on button "Aceitar pedido" at bounding box center [147, 134] width 34 height 11
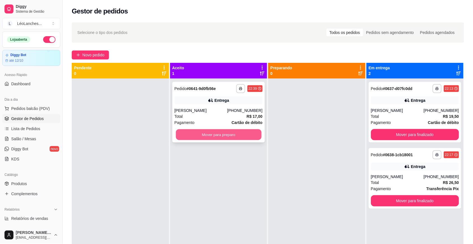
click at [248, 133] on button "Mover para preparo" at bounding box center [219, 134] width 86 height 11
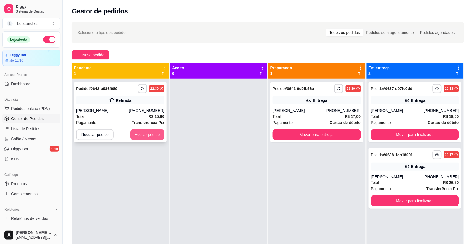
click at [150, 135] on button "Aceitar pedido" at bounding box center [147, 134] width 34 height 11
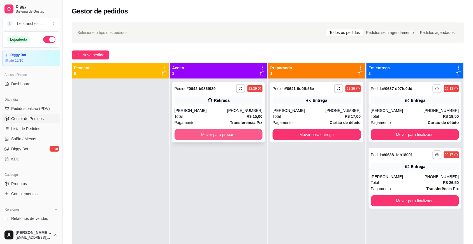
click at [232, 133] on button "Mover para preparo" at bounding box center [219, 134] width 88 height 11
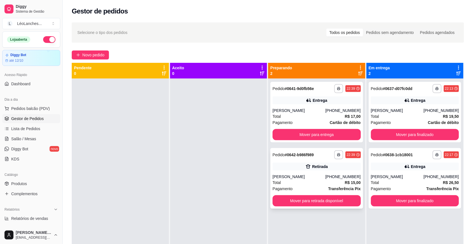
click at [297, 186] on div "Pagamento Transferência Pix" at bounding box center [317, 189] width 88 height 6
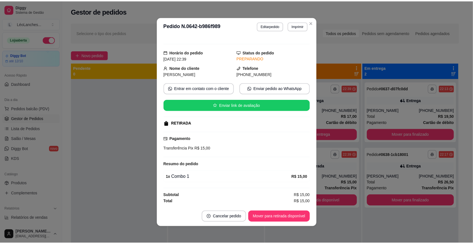
scroll to position [8, 0]
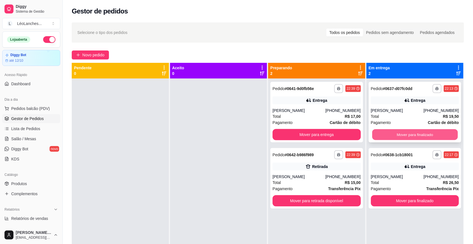
click at [450, 132] on button "Mover para finalizado" at bounding box center [415, 134] width 86 height 11
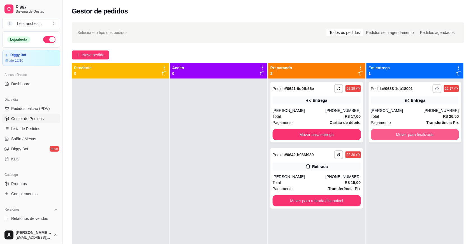
click at [450, 132] on button "Mover para finalizado" at bounding box center [415, 134] width 88 height 11
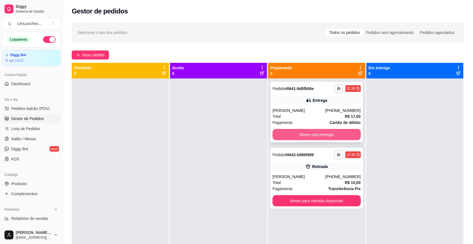
click at [313, 129] on button "Mover para entrega" at bounding box center [317, 134] width 88 height 11
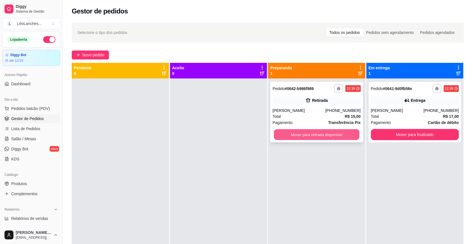
click at [326, 137] on button "Mover para retirada disponível" at bounding box center [317, 134] width 86 height 11
